Goal: Find specific page/section: Find specific page/section

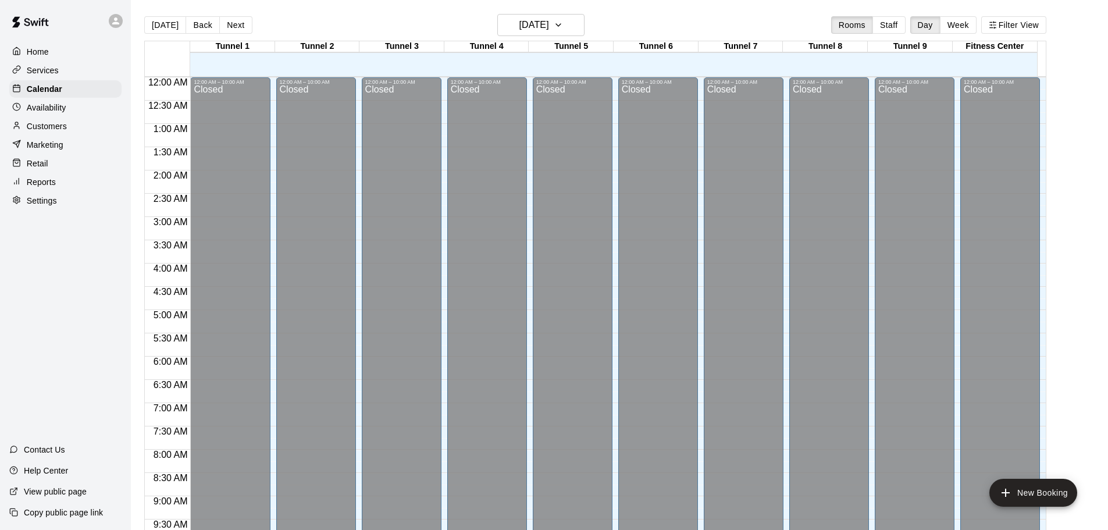
scroll to position [616, 0]
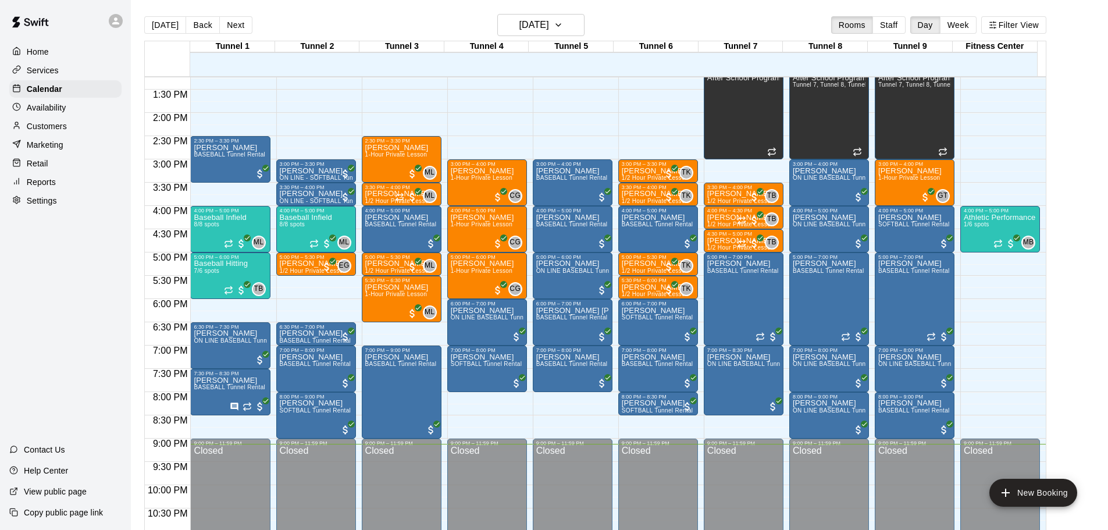
click at [53, 180] on div "Reports" at bounding box center [65, 181] width 112 height 17
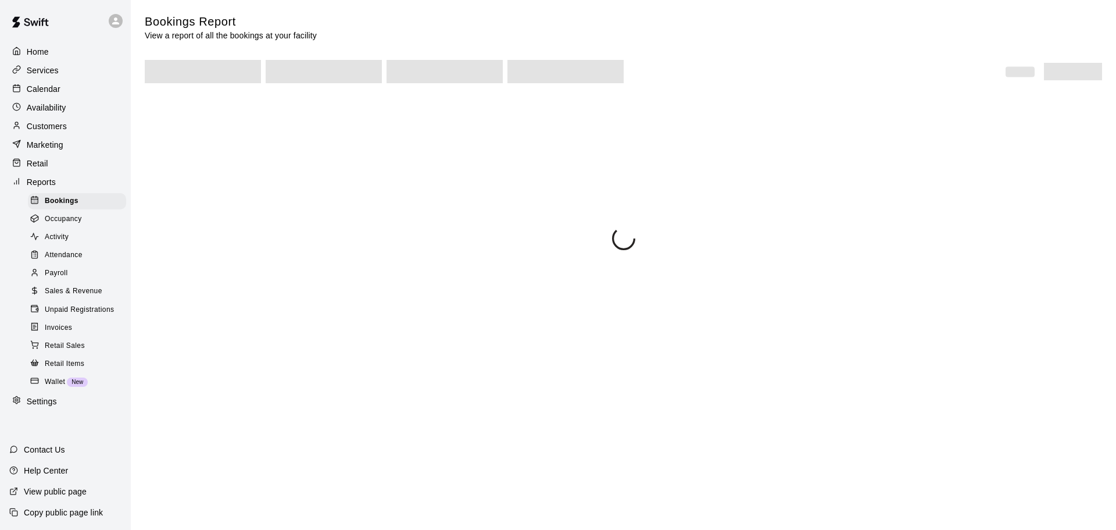
click at [113, 316] on span "Unpaid Registrations" at bounding box center [79, 310] width 69 height 12
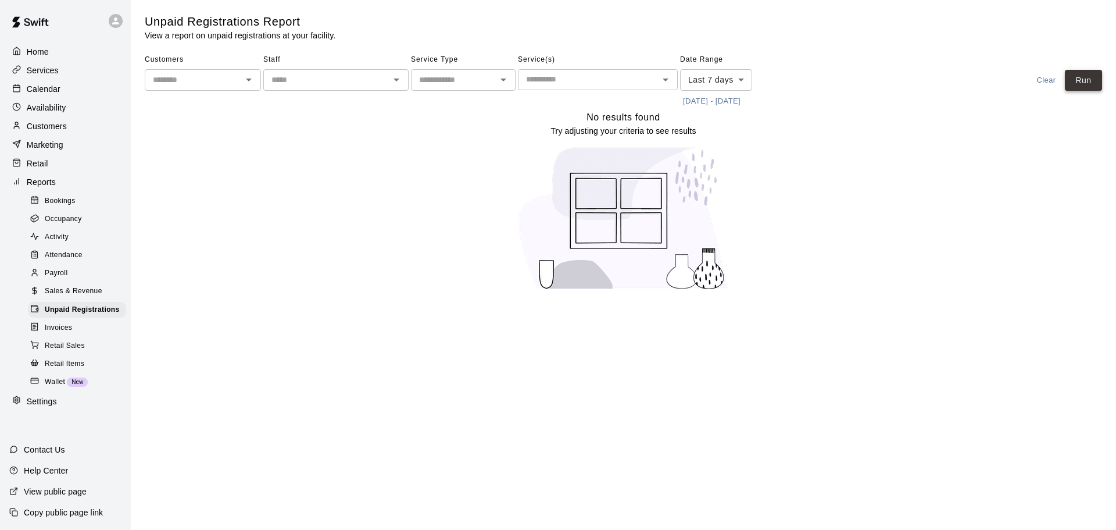
click at [1083, 83] on button "Run" at bounding box center [1083, 81] width 37 height 22
click at [63, 93] on div "Calendar" at bounding box center [65, 88] width 112 height 17
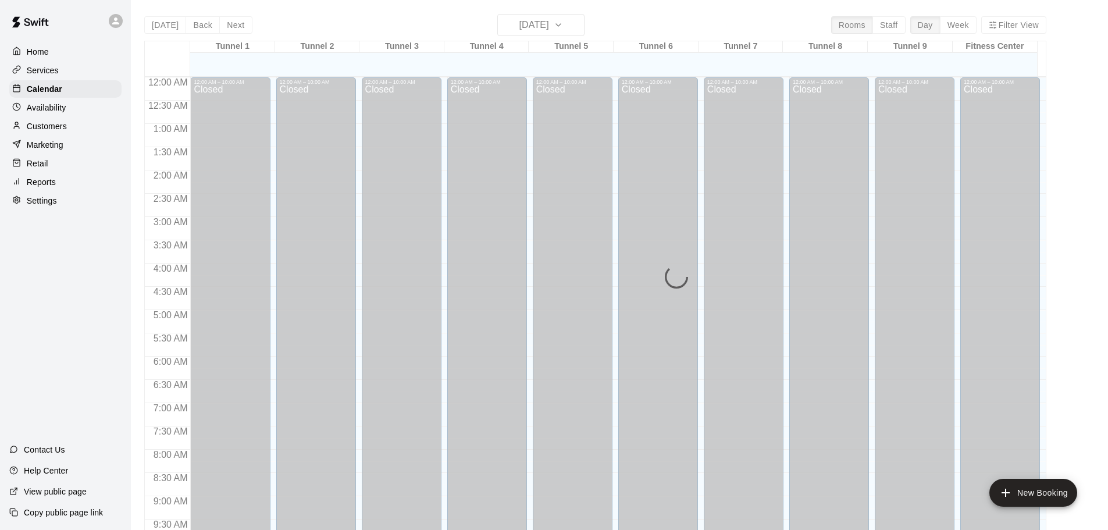
scroll to position [616, 0]
